Goal: Information Seeking & Learning: Learn about a topic

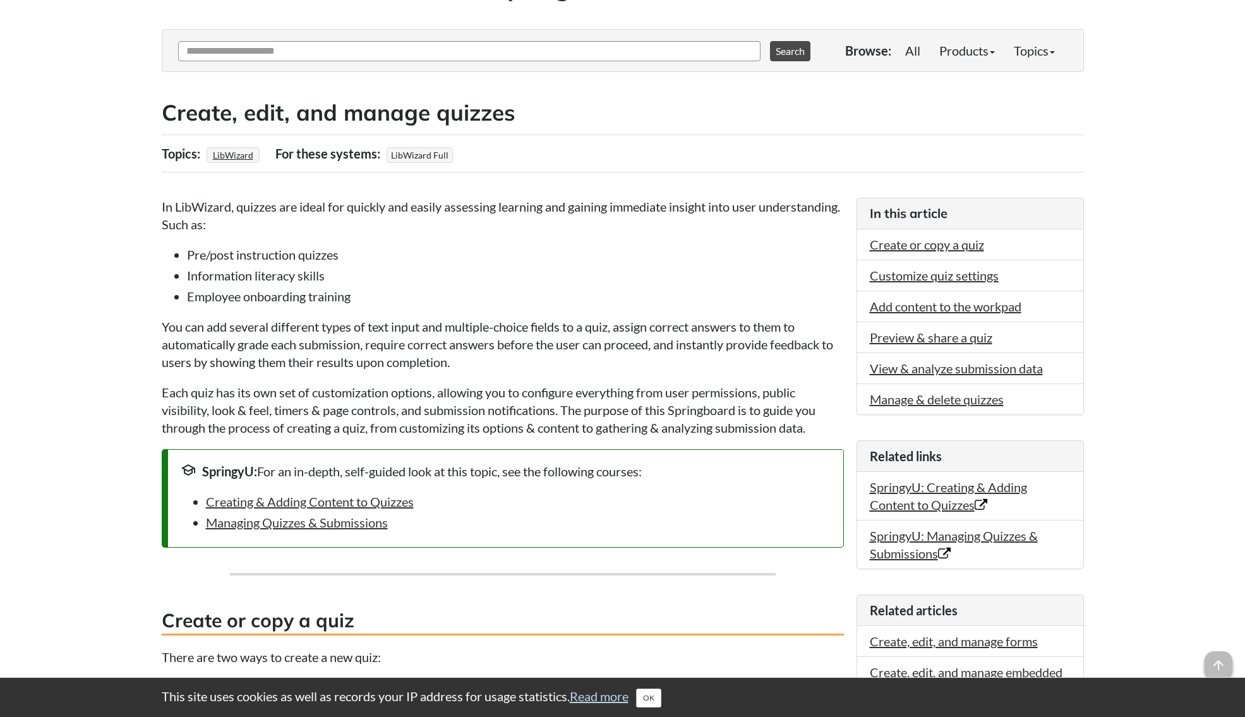
scroll to position [126, 0]
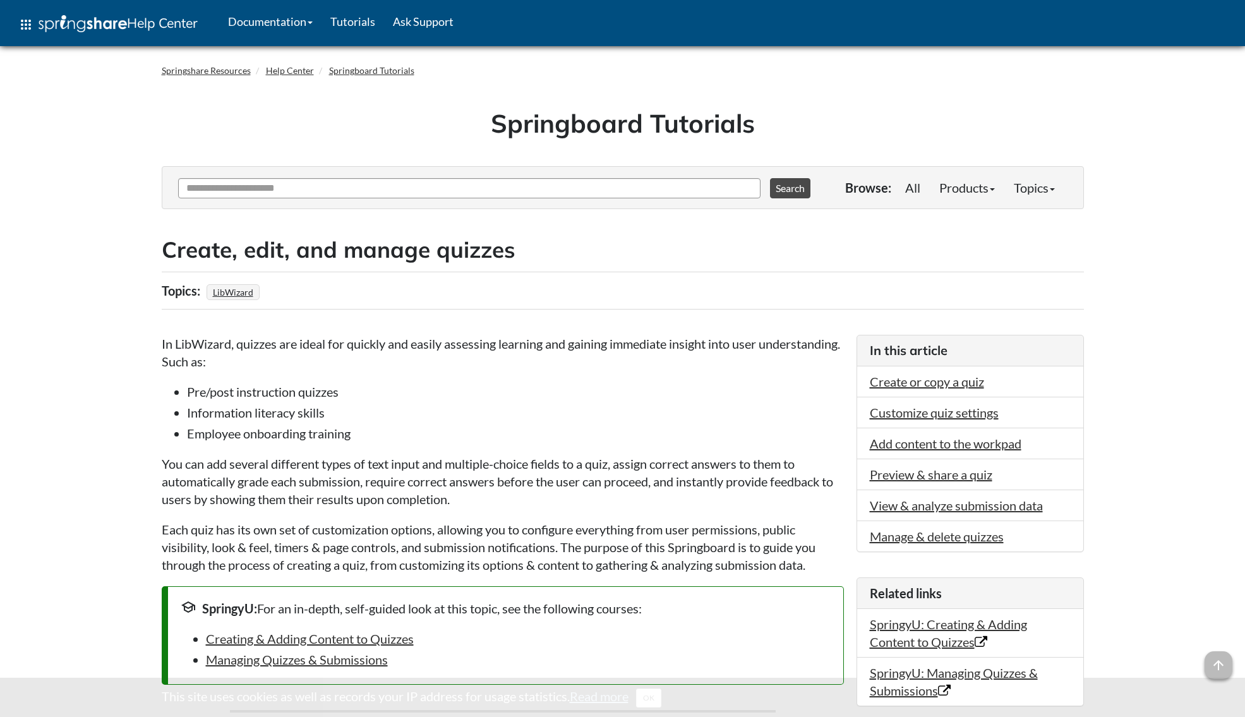
scroll to position [124, 0]
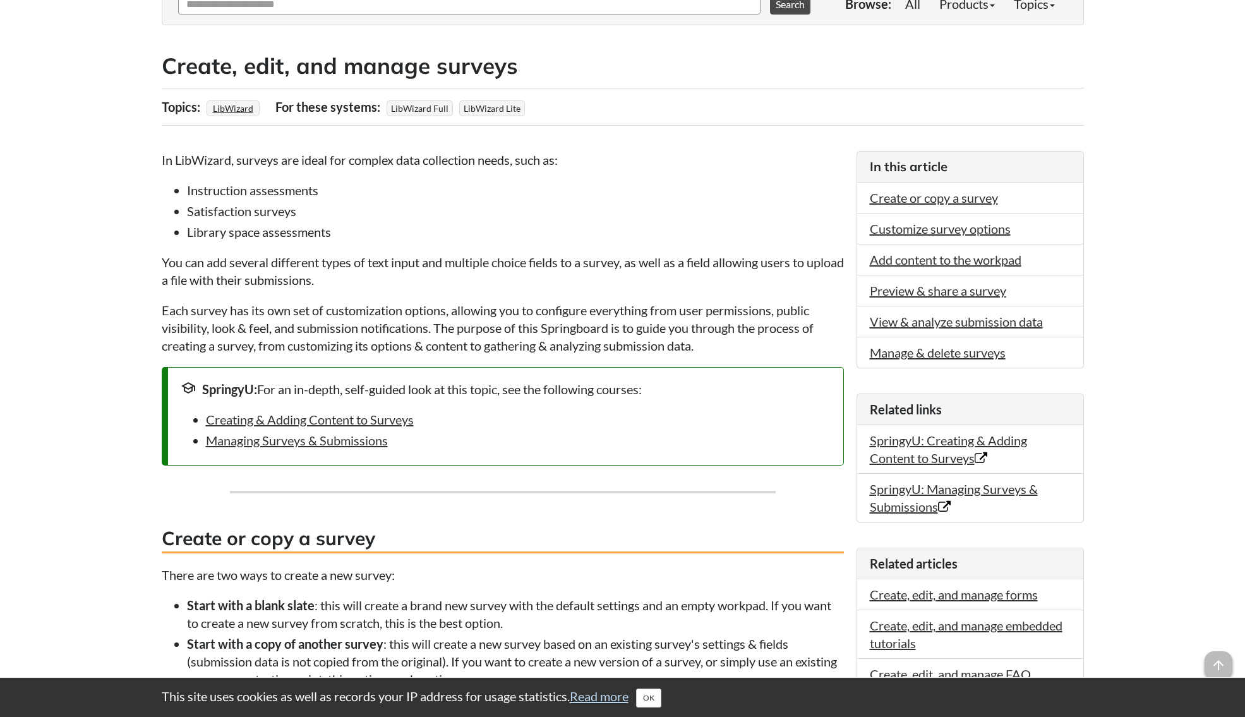
scroll to position [30, 0]
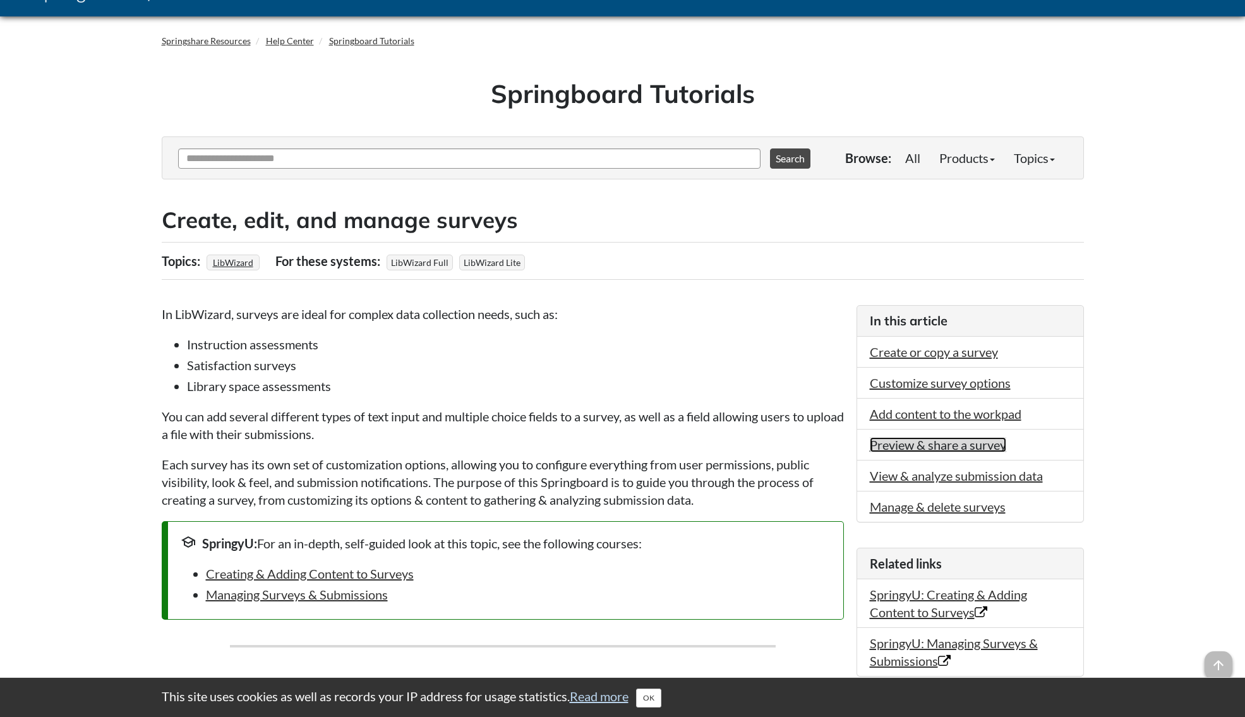
click at [931, 444] on link "Preview & share a survey" at bounding box center [938, 444] width 136 height 15
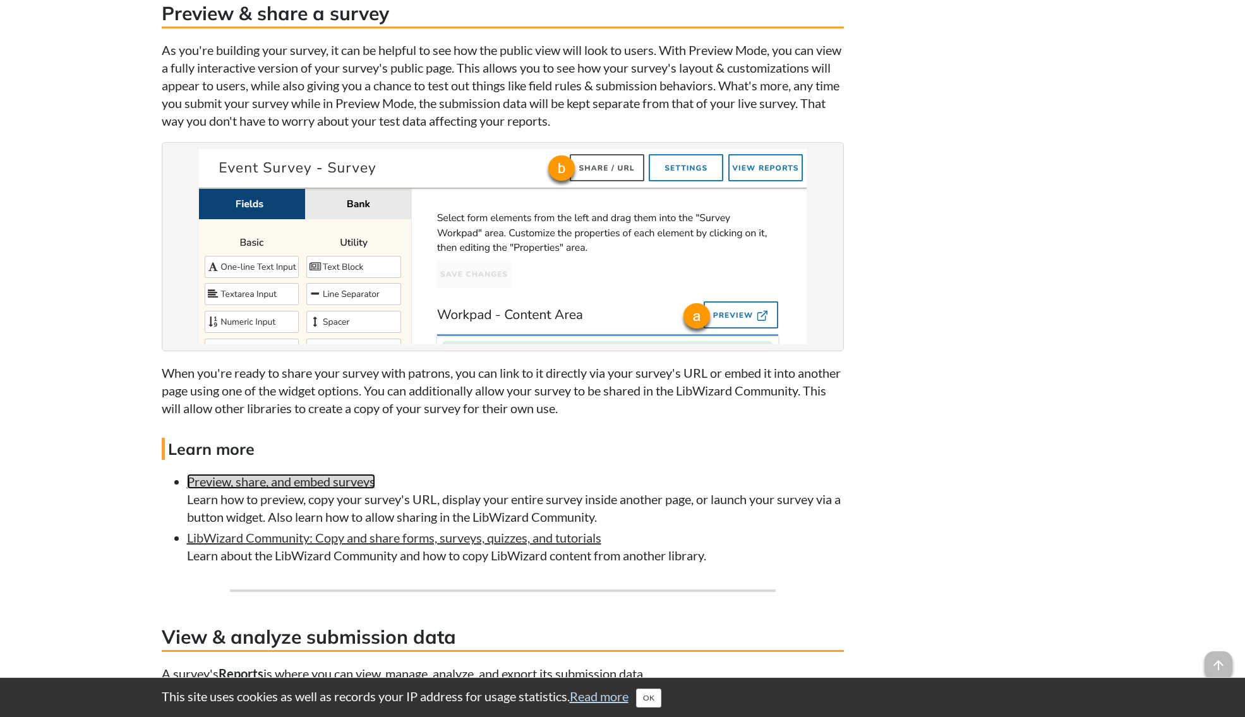
click at [248, 475] on link "Preview, share, and embed surveys" at bounding box center [281, 481] width 188 height 15
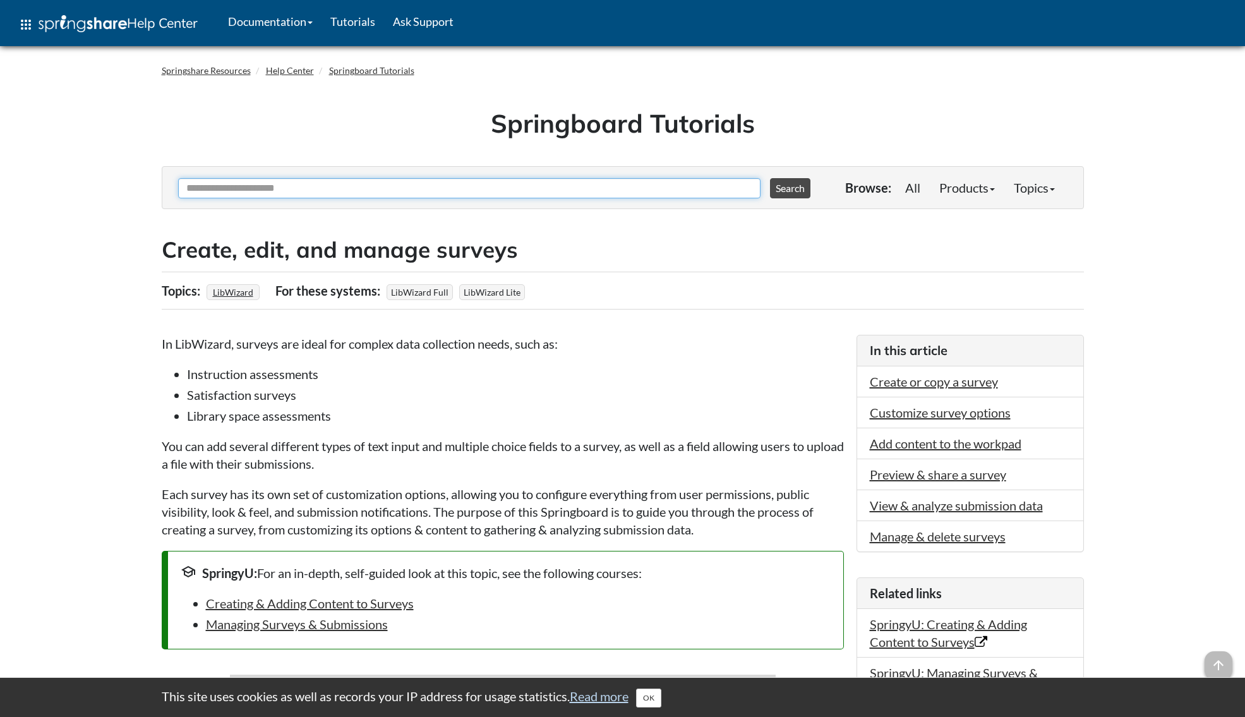
click at [296, 195] on input "Ask Another Question" at bounding box center [469, 188] width 583 height 20
type input "**********"
click at [770, 178] on button "Search" at bounding box center [790, 188] width 40 height 20
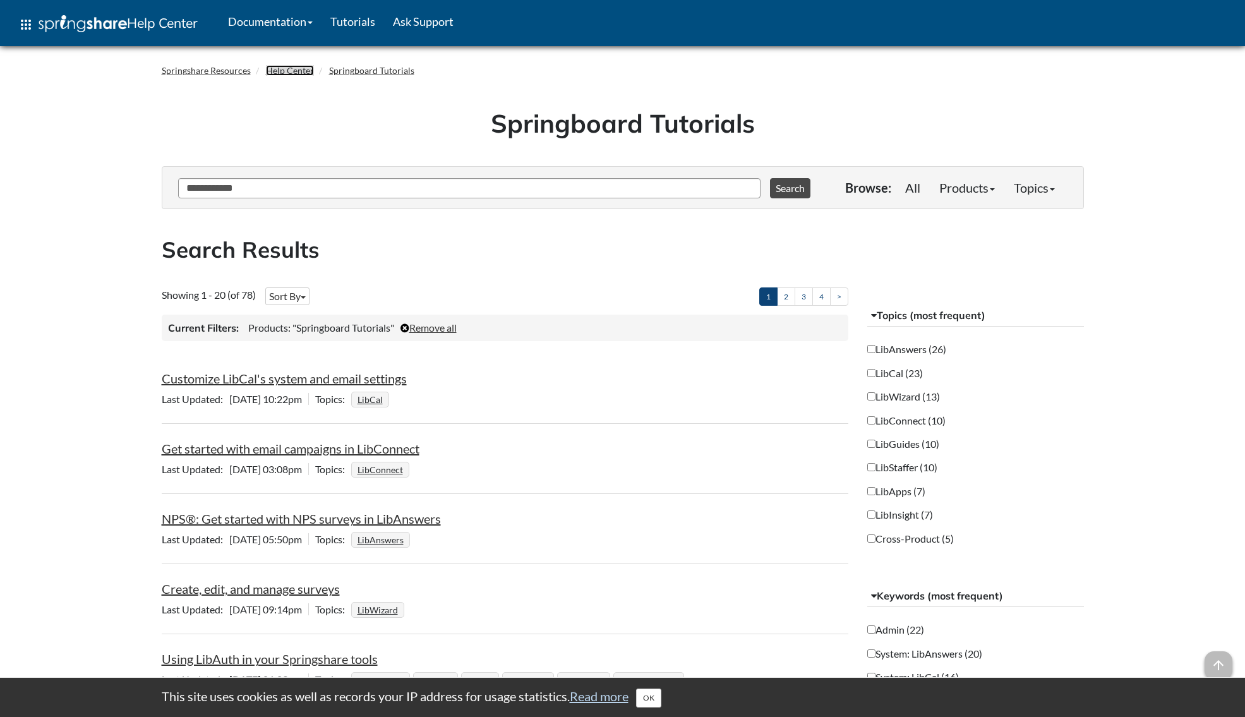
click at [294, 66] on link "Help Center" at bounding box center [290, 70] width 48 height 11
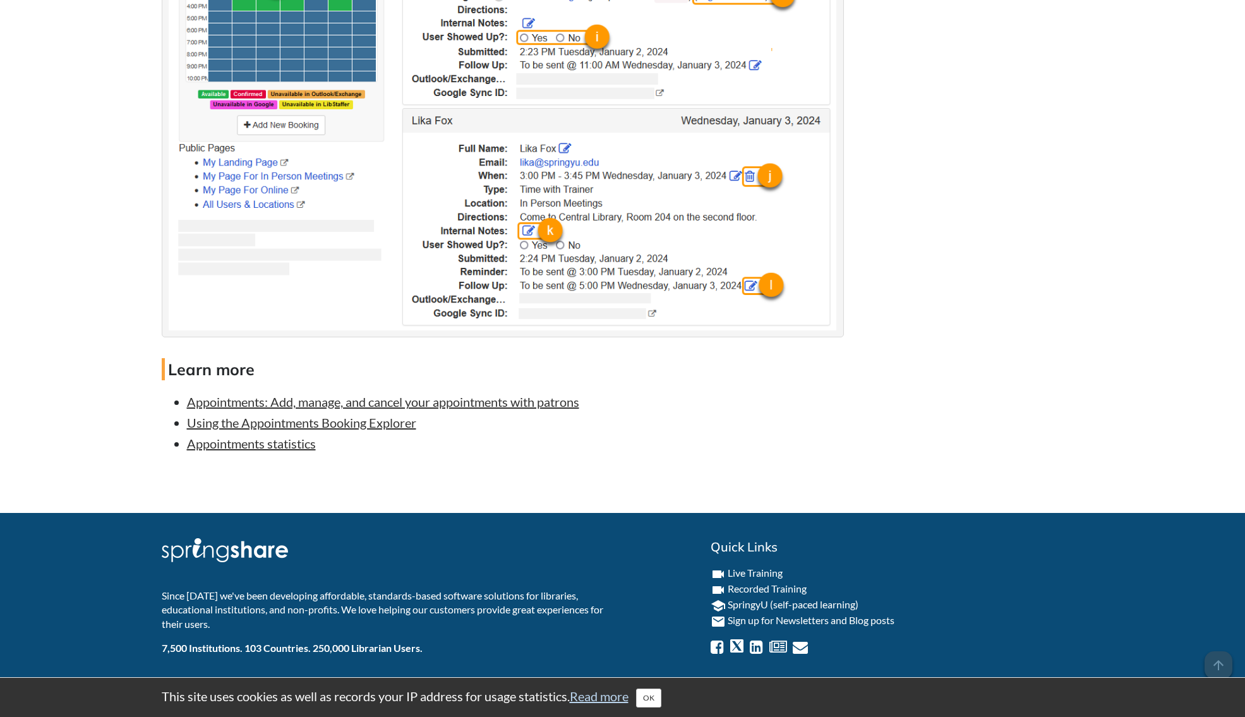
scroll to position [3578, 0]
